Goal: Task Accomplishment & Management: Use online tool/utility

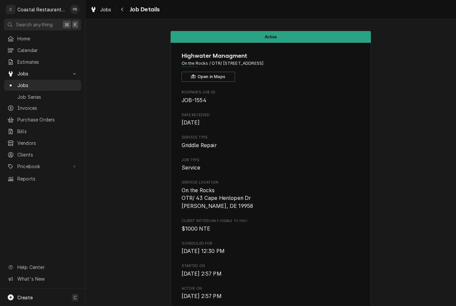
click at [30, 85] on span "Jobs" at bounding box center [47, 85] width 60 height 7
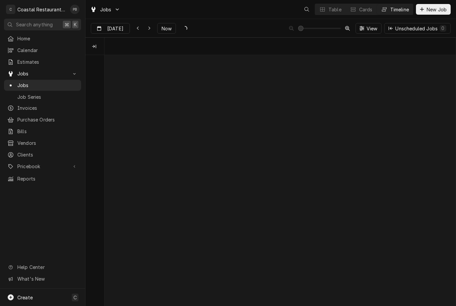
scroll to position [0, 6960]
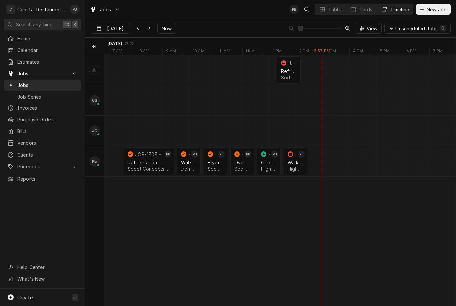
click at [294, 166] on div "Highwater Managment | Lewes, 19958" at bounding box center [296, 169] width 16 height 6
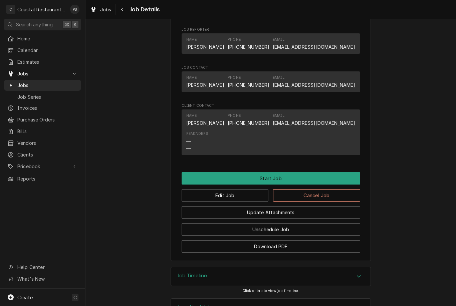
scroll to position [420, 0]
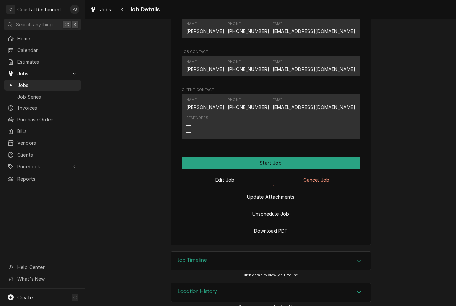
click at [307, 157] on button "Start Job" at bounding box center [271, 163] width 179 height 12
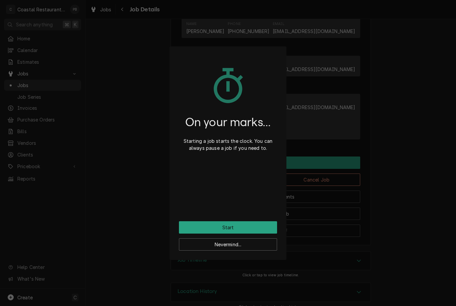
click at [255, 228] on button "Start" at bounding box center [228, 228] width 98 height 12
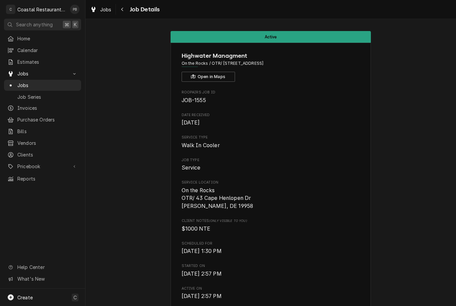
click at [35, 83] on span "Jobs" at bounding box center [47, 85] width 60 height 7
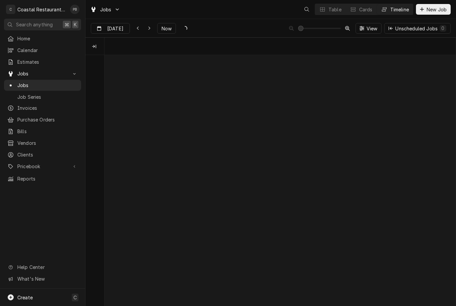
scroll to position [0, 6960]
